Goal: Check status: Check status

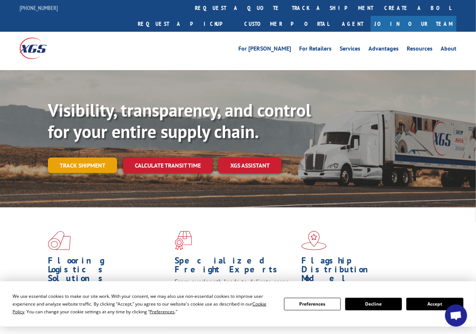
click at [88, 157] on link "Track shipment" at bounding box center [82, 164] width 69 height 15
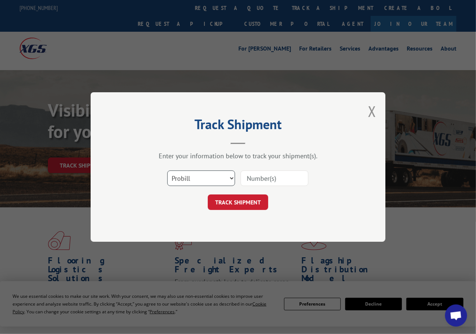
click at [186, 179] on select "Select category... Probill BOL PO" at bounding box center [201, 177] width 68 height 15
select select "bol"
click at [167, 170] on select "Select category... Probill BOL PO" at bounding box center [201, 177] width 68 height 15
click at [289, 184] on input at bounding box center [275, 177] width 68 height 15
type input "77187"
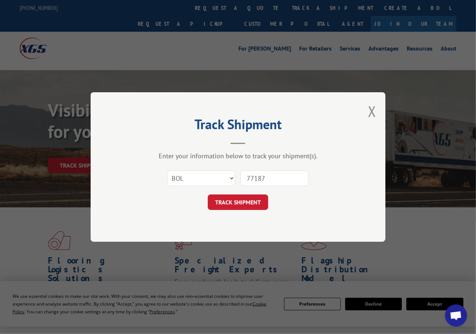
click button "TRACK SHIPMENT" at bounding box center [238, 201] width 60 height 15
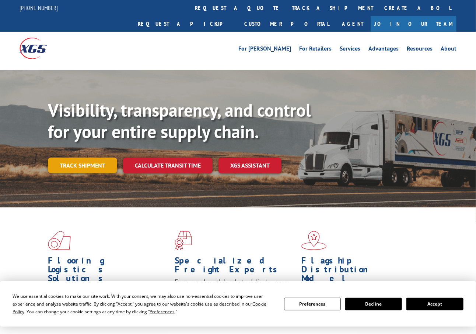
click at [92, 157] on link "Track shipment" at bounding box center [82, 164] width 69 height 15
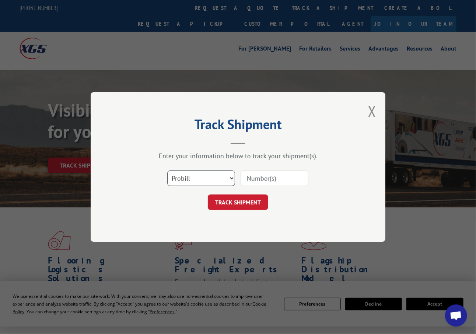
click at [206, 176] on select "Select category... Probill BOL PO" at bounding box center [201, 177] width 68 height 15
select select "bol"
click at [167, 170] on select "Select category... Probill BOL PO" at bounding box center [201, 177] width 68 height 15
click at [266, 180] on input at bounding box center [275, 177] width 68 height 15
type input "835351160"
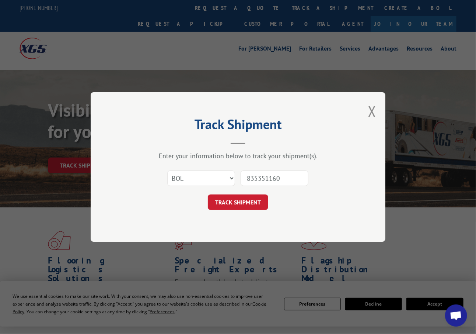
click button "TRACK SHIPMENT" at bounding box center [238, 201] width 60 height 15
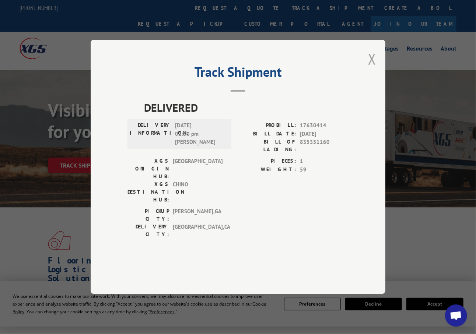
click at [376, 69] on button "Close modal" at bounding box center [372, 59] width 8 height 20
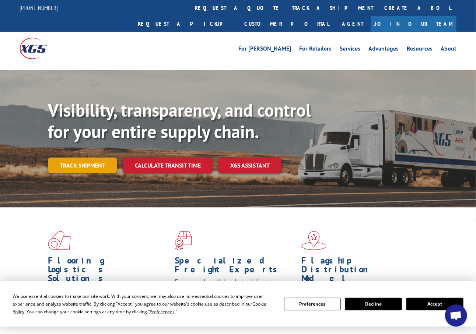
click at [109, 157] on link "Track shipment" at bounding box center [82, 164] width 69 height 15
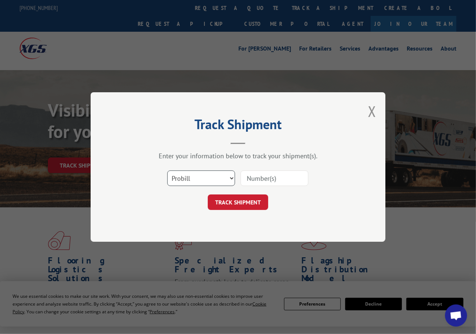
click at [191, 179] on select "Select category... Probill BOL PO" at bounding box center [201, 177] width 68 height 15
select select "bol"
click at [167, 170] on select "Select category... Probill BOL PO" at bounding box center [201, 177] width 68 height 15
click at [265, 171] on input at bounding box center [275, 177] width 68 height 15
type input "816191"
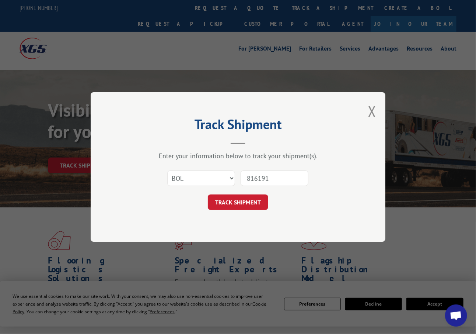
click button "TRACK SHIPMENT" at bounding box center [238, 201] width 60 height 15
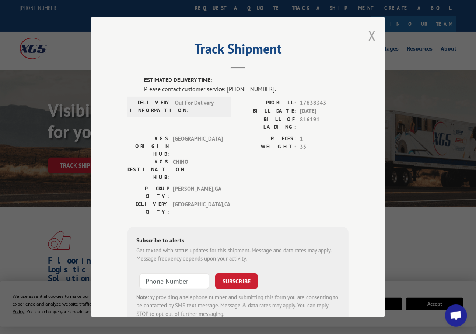
click at [369, 28] on button "Close modal" at bounding box center [372, 36] width 8 height 20
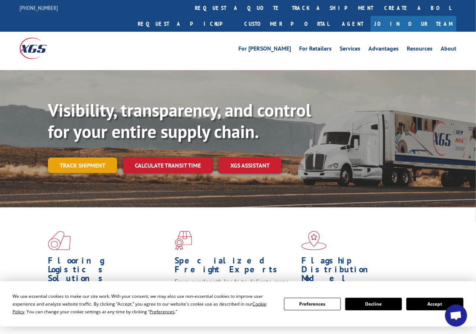
click at [78, 157] on link "Track shipment" at bounding box center [82, 164] width 69 height 15
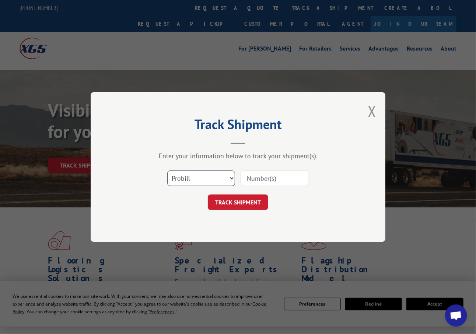
click at [199, 173] on select "Select category... Probill BOL PO" at bounding box center [201, 177] width 68 height 15
select select "bol"
click at [167, 170] on select "Select category... Probill BOL PO" at bounding box center [201, 177] width 68 height 15
click at [306, 184] on input at bounding box center [275, 177] width 68 height 15
type input "816191"
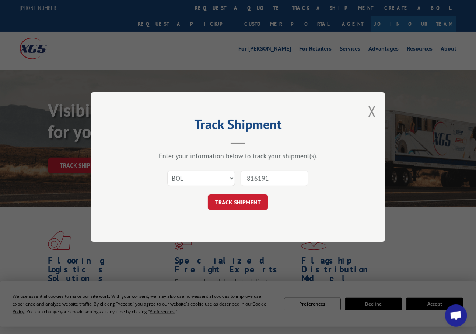
click button "TRACK SHIPMENT" at bounding box center [238, 201] width 60 height 15
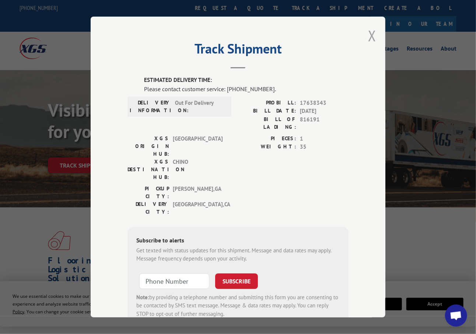
click at [368, 38] on button "Close modal" at bounding box center [372, 36] width 8 height 20
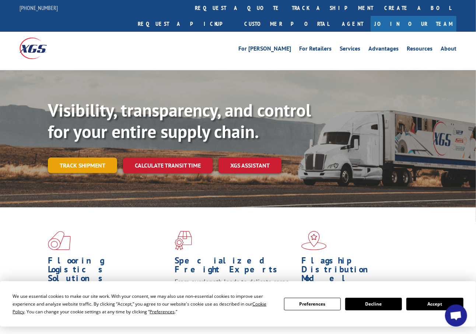
click at [83, 157] on link "Track shipment" at bounding box center [82, 164] width 69 height 15
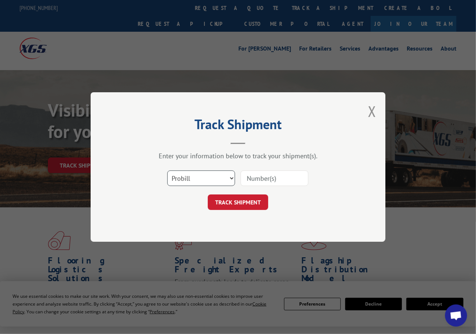
click at [168, 177] on select "Select category... Probill BOL PO" at bounding box center [201, 177] width 68 height 15
select select "bol"
click at [167, 170] on select "Select category... Probill BOL PO" at bounding box center [201, 177] width 68 height 15
click at [293, 184] on input at bounding box center [275, 177] width 68 height 15
type input "3390276"
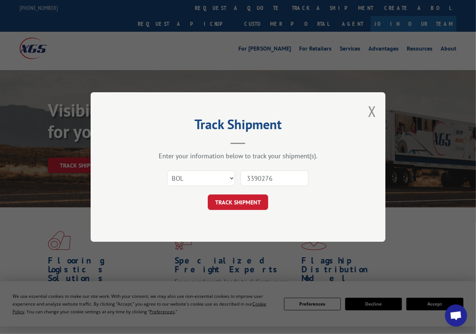
click button "TRACK SHIPMENT" at bounding box center [238, 201] width 60 height 15
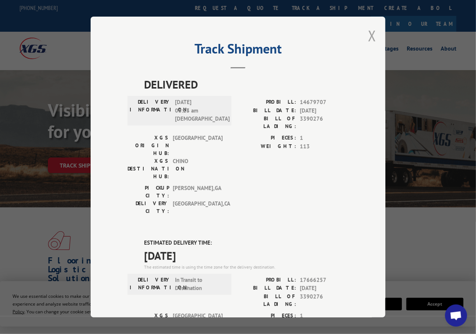
click at [368, 28] on button "Close modal" at bounding box center [372, 36] width 8 height 20
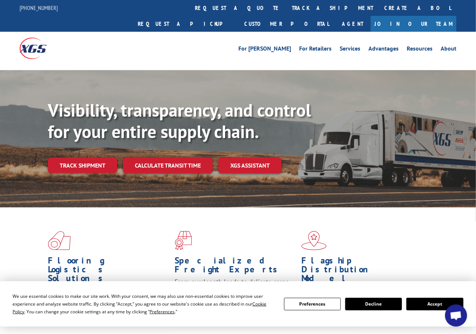
click at [95, 157] on div "Visibility, transparency, and control for your entire supply chain. Track shipm…" at bounding box center [262, 151] width 428 height 103
click at [98, 157] on link "Track shipment" at bounding box center [82, 164] width 69 height 15
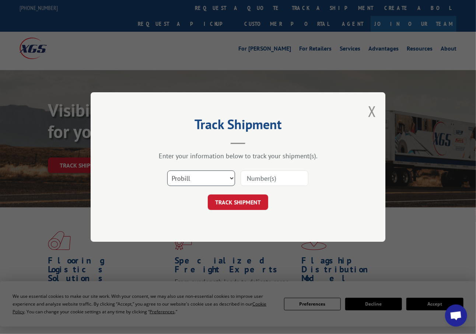
drag, startPoint x: 220, startPoint y: 177, endPoint x: 218, endPoint y: 182, distance: 4.8
click at [220, 178] on select "Select category... Probill BOL PO" at bounding box center [201, 177] width 68 height 15
select select "bol"
click at [167, 170] on select "Select category... Probill BOL PO" at bounding box center [201, 177] width 68 height 15
click at [285, 177] on input at bounding box center [275, 177] width 68 height 15
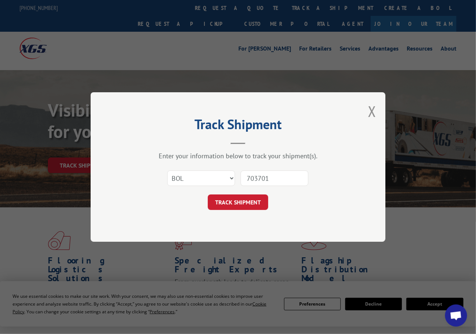
type input "7037011"
click button "TRACK SHIPMENT" at bounding box center [238, 201] width 60 height 15
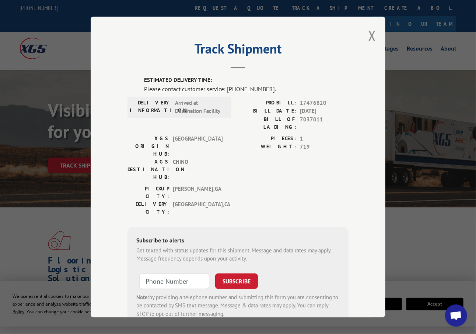
click at [363, 31] on div "Track Shipment ESTIMATED DELIVERY TIME: Please contact customer service: [PHONE…" at bounding box center [238, 167] width 295 height 300
click at [369, 30] on button "Close modal" at bounding box center [372, 36] width 8 height 20
